Goal: Answer question/provide support: Share knowledge or assist other users

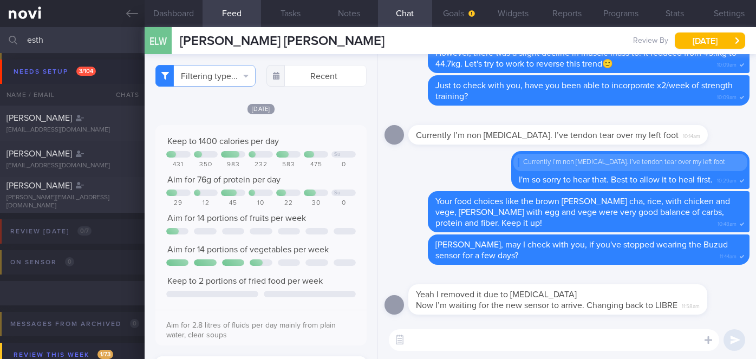
select select "9"
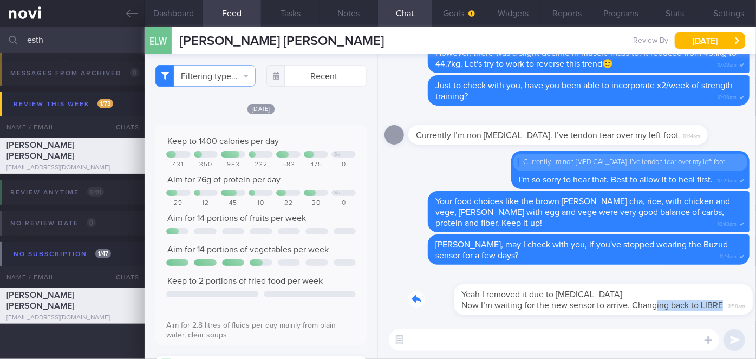
drag, startPoint x: 611, startPoint y: 313, endPoint x: 710, endPoint y: 308, distance: 99.3
click at [710, 308] on div "Yeah I removed it due to [MEDICAL_DATA] Now I’m waiting for the new sensor to a…" at bounding box center [573, 292] width 331 height 43
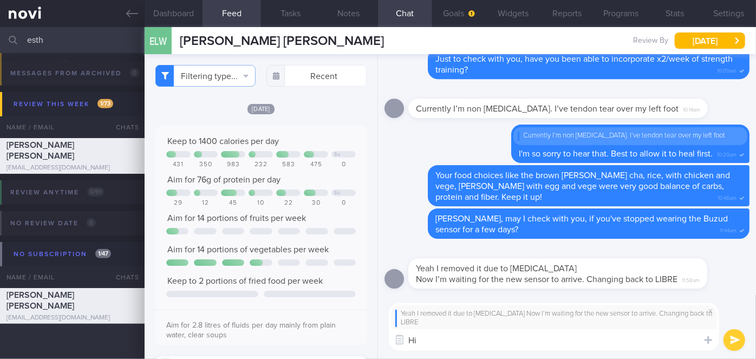
type textarea "H"
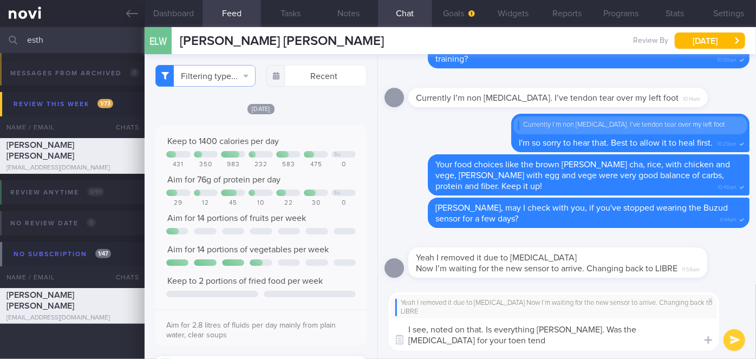
scroll to position [0, 0]
click at [679, 331] on textarea "I see, noted on that. Is everything [PERSON_NAME]. Was the [MEDICAL_DATA] for y…" at bounding box center [554, 334] width 330 height 32
type textarea "I see, noted on that. Is everything [PERSON_NAME]. Was the [MEDICAL_DATA] for y…"
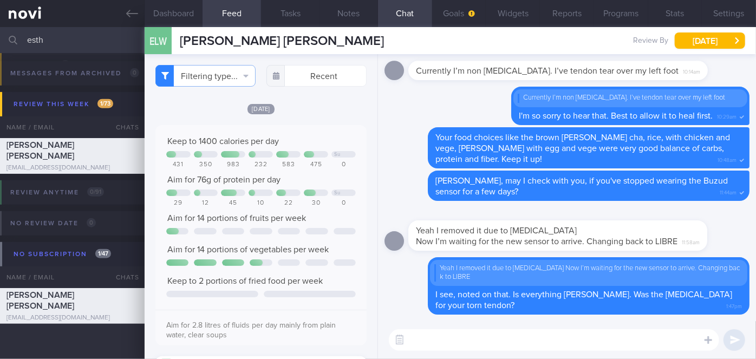
click at [94, 42] on input "esth" at bounding box center [378, 40] width 756 height 26
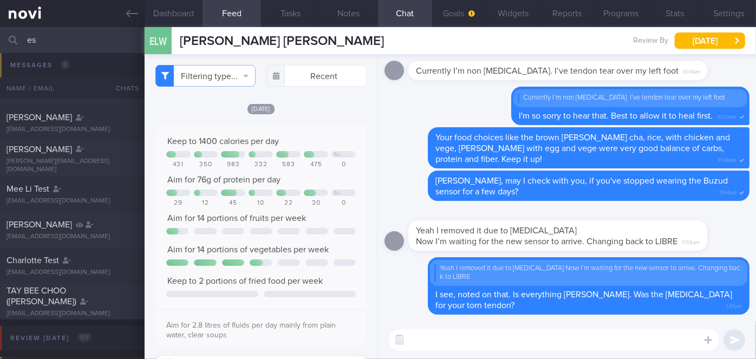
type input "e"
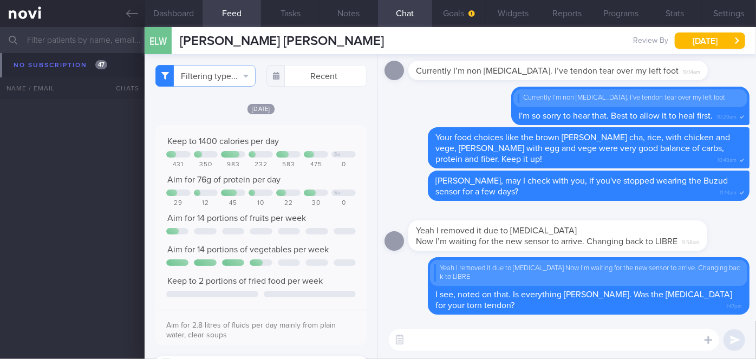
scroll to position [11626, 0]
